Goal: Task Accomplishment & Management: Use online tool/utility

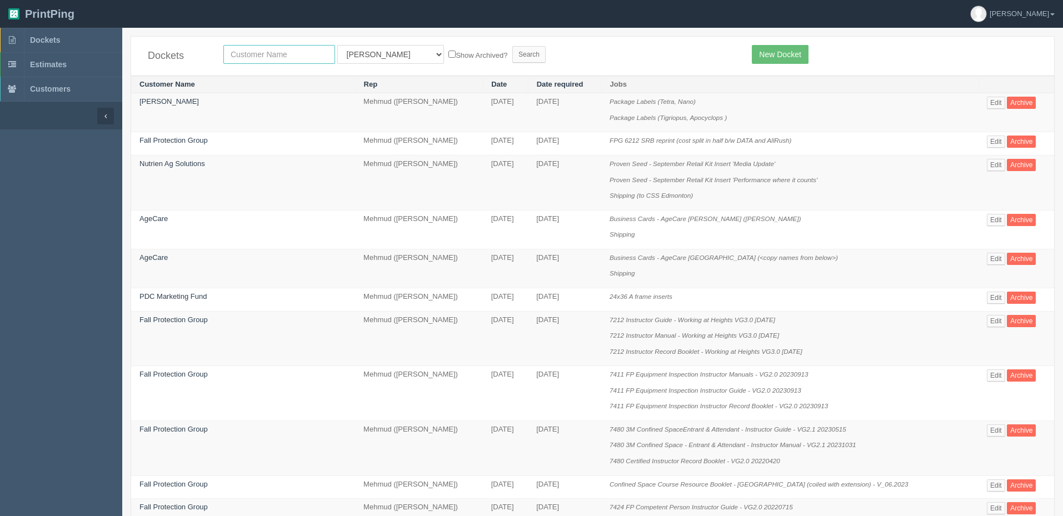
click at [283, 53] on input "text" at bounding box center [279, 54] width 112 height 19
type input "[PERSON_NAME]"
click at [512, 46] on input "Search" at bounding box center [528, 54] width 33 height 17
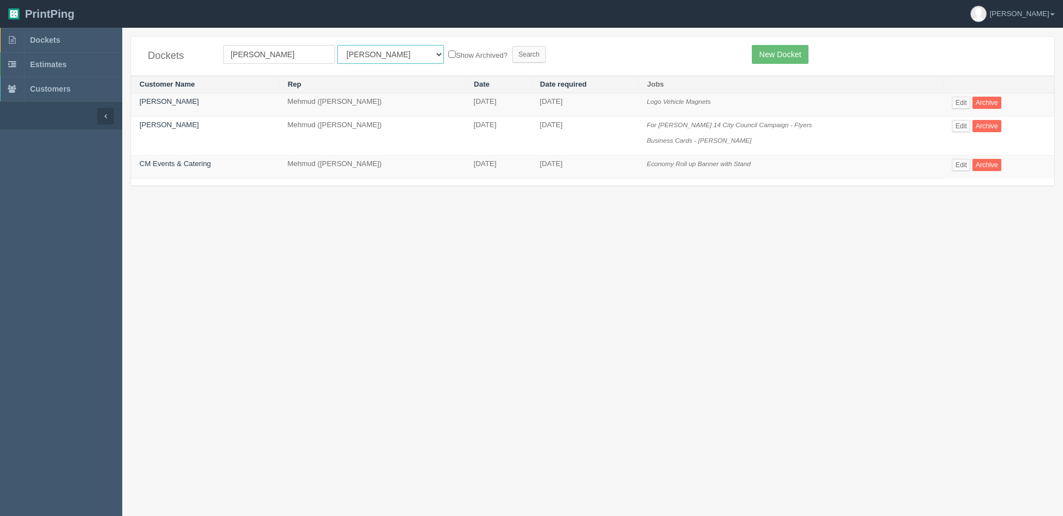
drag, startPoint x: 359, startPoint y: 46, endPoint x: 357, endPoint y: 62, distance: 16.3
click at [359, 46] on select "All Users Ali Ali Test 1 Aly Amy Ankit Arif Brandon Dan France Greg Jim Mark Ma…" at bounding box center [390, 54] width 107 height 19
select select "8"
click at [337, 45] on select "All Users Ali Ali Test 1 Aly Amy Ankit Arif Brandon Dan France Greg Jim Mark Ma…" at bounding box center [390, 54] width 107 height 19
click at [512, 55] on input "Search" at bounding box center [528, 54] width 33 height 17
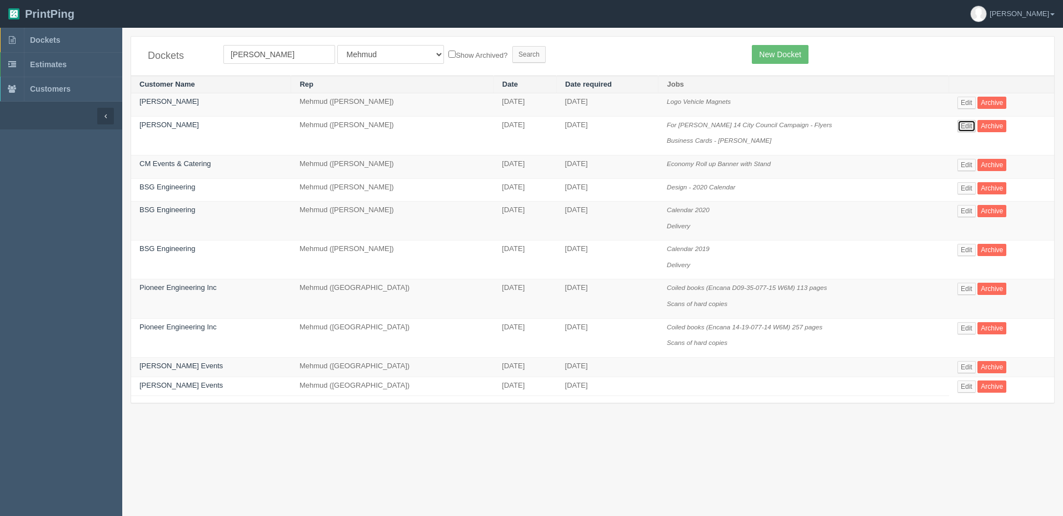
click at [965, 125] on link "Edit" at bounding box center [966, 126] width 18 height 12
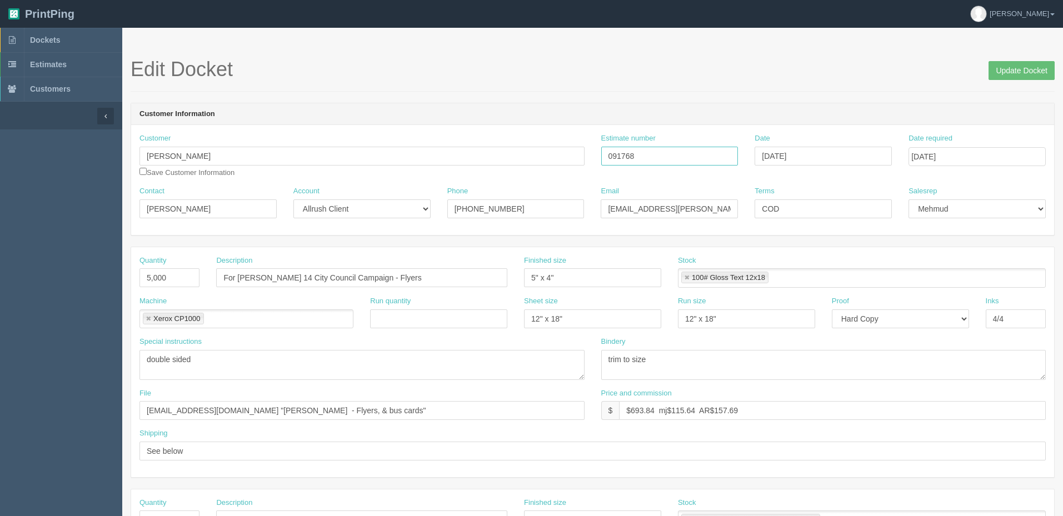
click at [621, 157] on input "091768" at bounding box center [669, 156] width 137 height 19
click at [56, 34] on link "Dockets" at bounding box center [61, 40] width 122 height 24
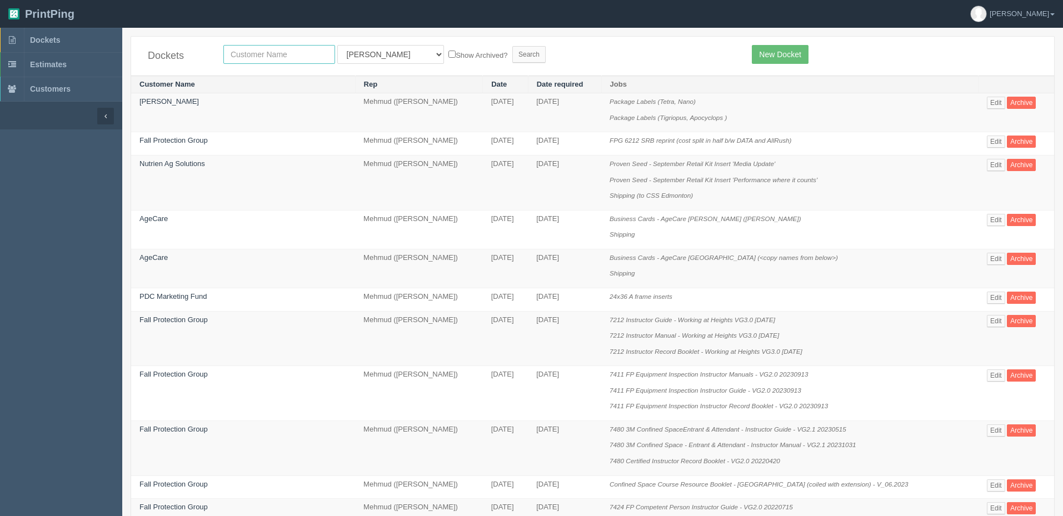
click at [304, 54] on input "text" at bounding box center [279, 54] width 112 height 19
type input "paradise"
click at [512, 46] on input "Search" at bounding box center [528, 54] width 33 height 17
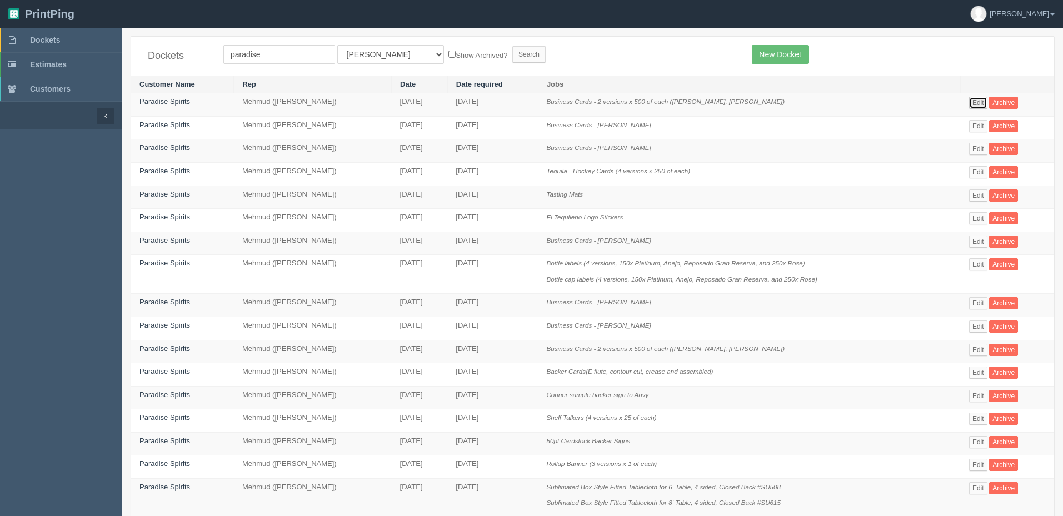
click at [973, 101] on link "Edit" at bounding box center [978, 103] width 18 height 12
click at [67, 43] on link "Dockets" at bounding box center [61, 40] width 122 height 24
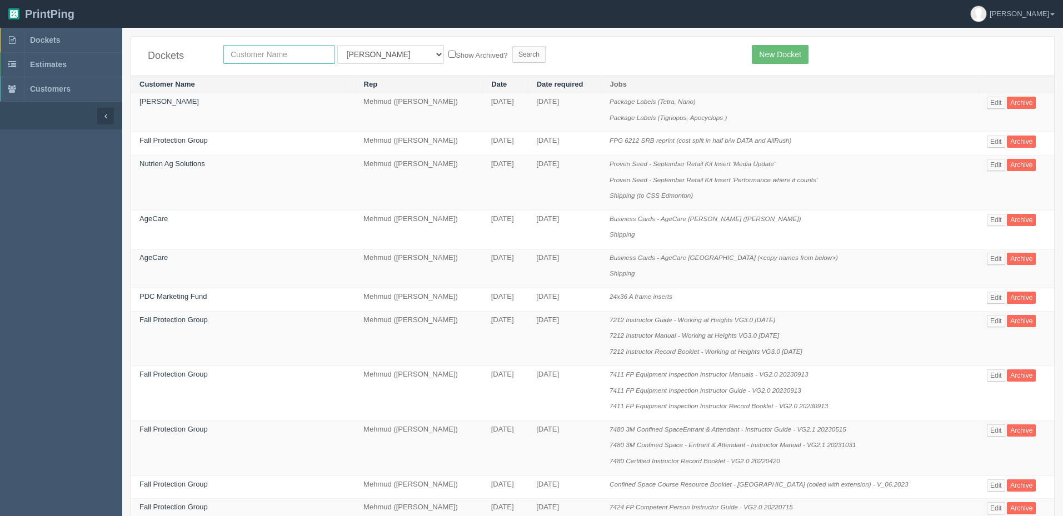
click at [248, 59] on input "text" at bounding box center [279, 54] width 112 height 19
type input "[PERSON_NAME]"
click at [512, 46] on input "Search" at bounding box center [528, 54] width 33 height 17
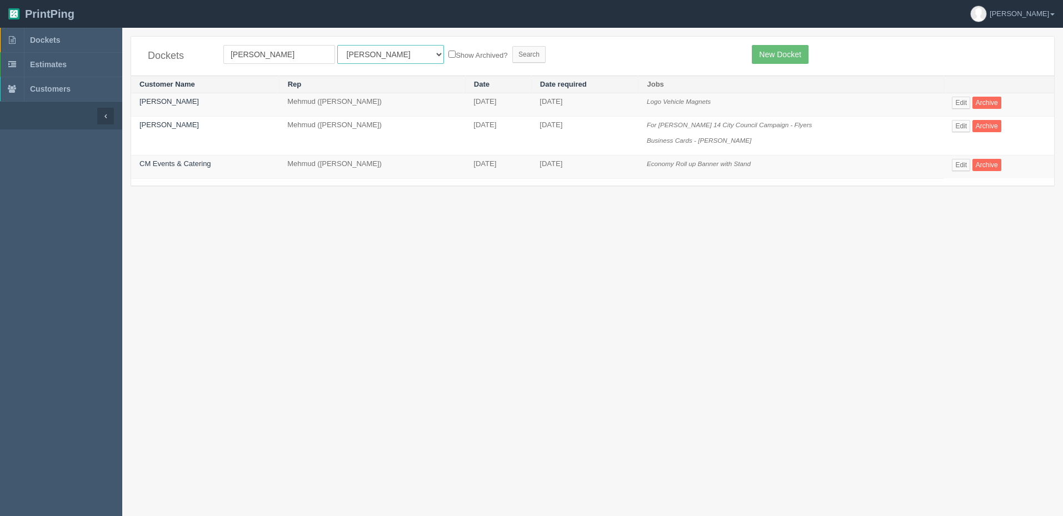
click at [373, 52] on select "All Users Ali Ali Test 1 Aly Amy Ankit Arif Brandon Dan France Greg Jim Mark Ma…" at bounding box center [390, 54] width 107 height 19
select select "8"
click at [337, 45] on select "All Users Ali Ali Test 1 Aly Amy Ankit Arif Brandon Dan France Greg Jim Mark Ma…" at bounding box center [390, 54] width 107 height 19
click at [512, 54] on input "Search" at bounding box center [528, 54] width 33 height 17
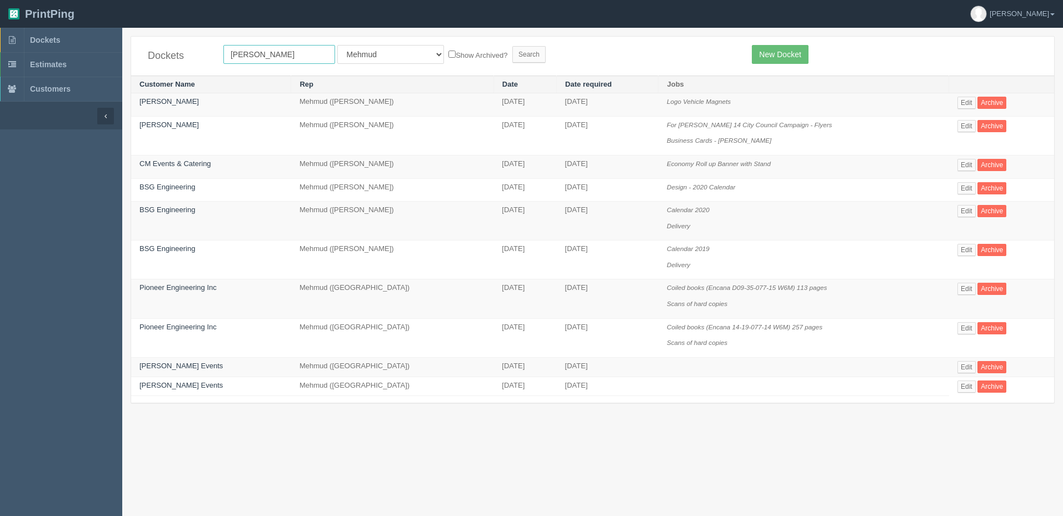
drag, startPoint x: 274, startPoint y: 49, endPoint x: 174, endPoint y: 59, distance: 100.4
click at [174, 59] on div "Dockets erin All Users Ali Ali Test 1 Aly Amy Ankit Arif Brandon Dan France Gre…" at bounding box center [592, 56] width 923 height 39
type input "clearp"
click at [512, 46] on input "Search" at bounding box center [528, 54] width 33 height 17
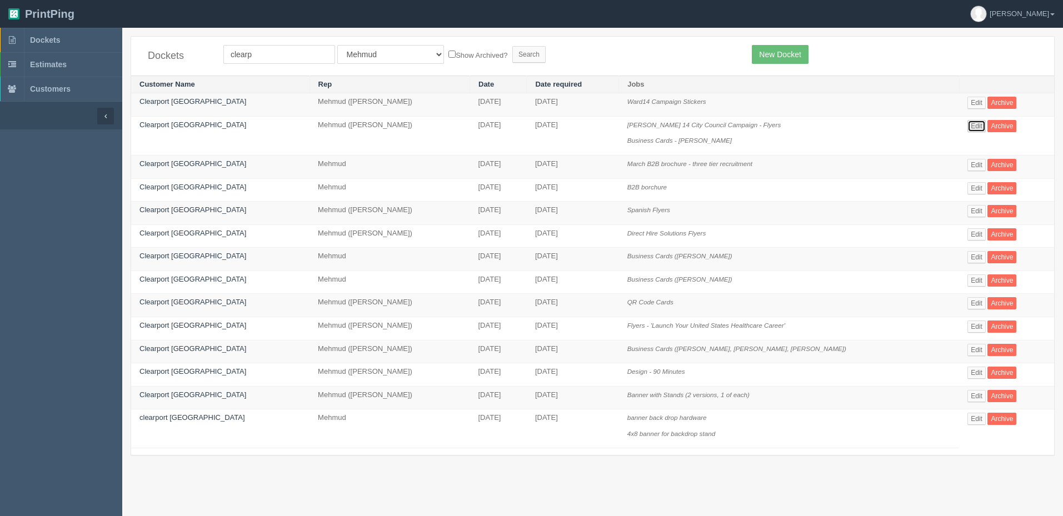
click at [967, 128] on link "Edit" at bounding box center [976, 126] width 18 height 12
